Goal: Task Accomplishment & Management: Manage account settings

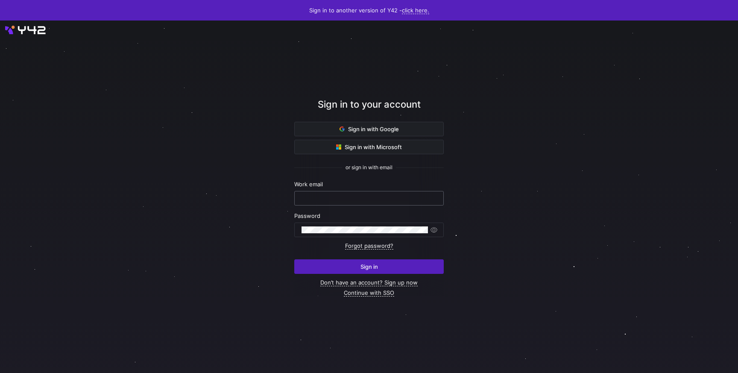
click at [335, 196] on input "text" at bounding box center [368, 198] width 135 height 7
type input "[PERSON_NAME][EMAIL_ADDRESS][DOMAIN_NAME]"
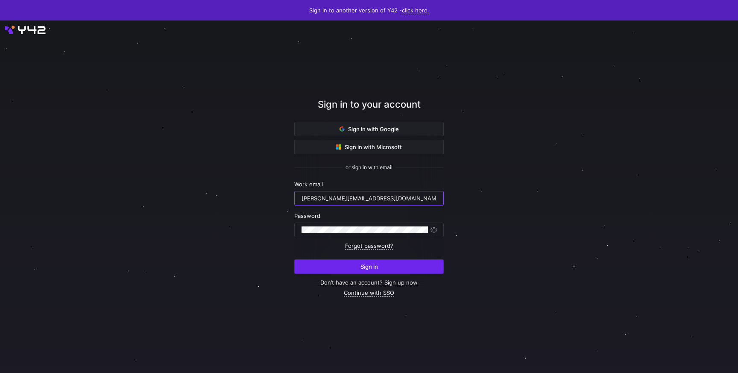
click at [374, 267] on span "Sign in" at bounding box center [369, 266] width 18 height 7
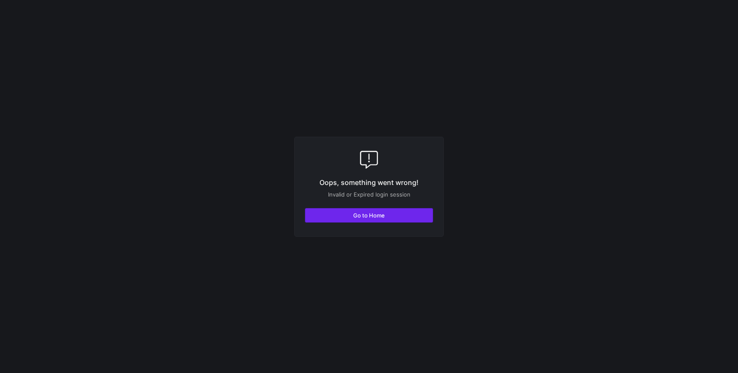
click at [369, 219] on span "button" at bounding box center [368, 215] width 127 height 14
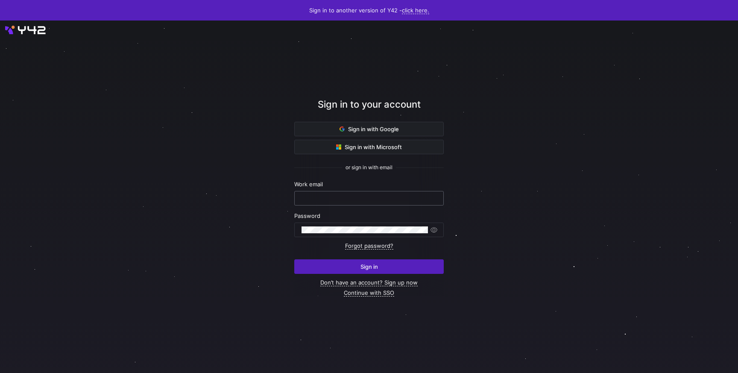
click at [326, 197] on input "text" at bounding box center [368, 198] width 135 height 7
type input "[PERSON_NAME][EMAIL_ADDRESS][DOMAIN_NAME]"
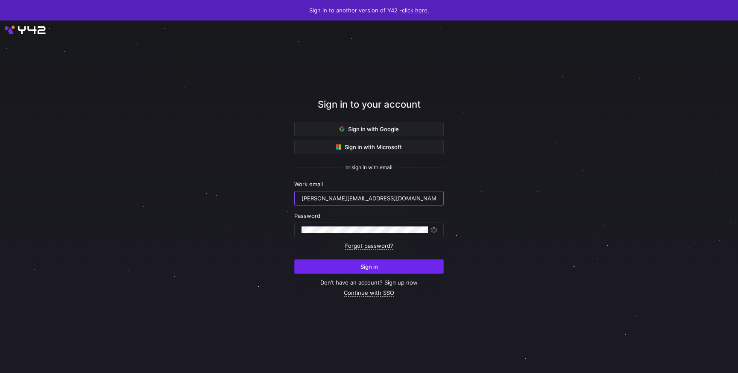
click at [374, 267] on span "Sign in" at bounding box center [369, 266] width 18 height 7
